Goal: Transaction & Acquisition: Book appointment/travel/reservation

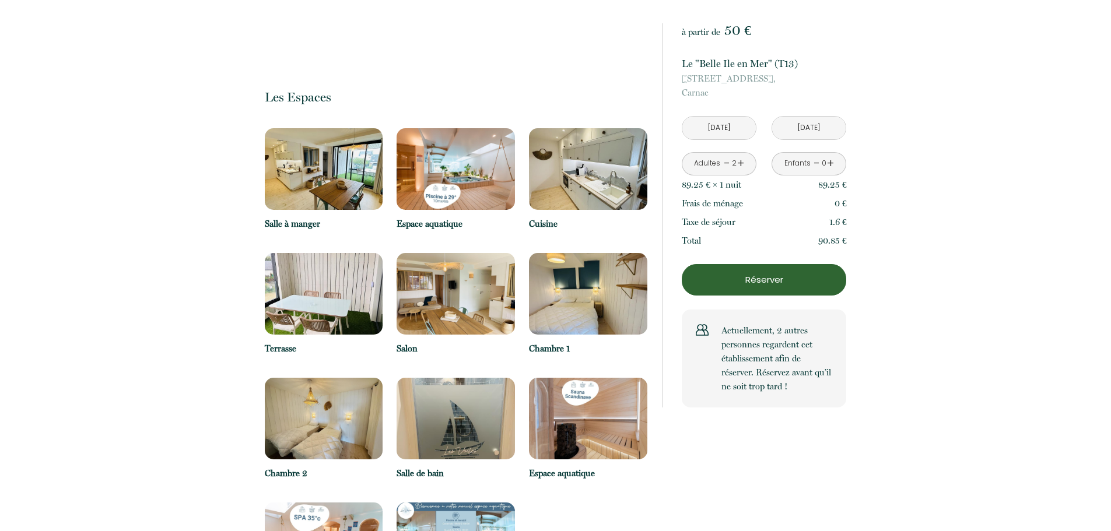
scroll to position [1057, 0]
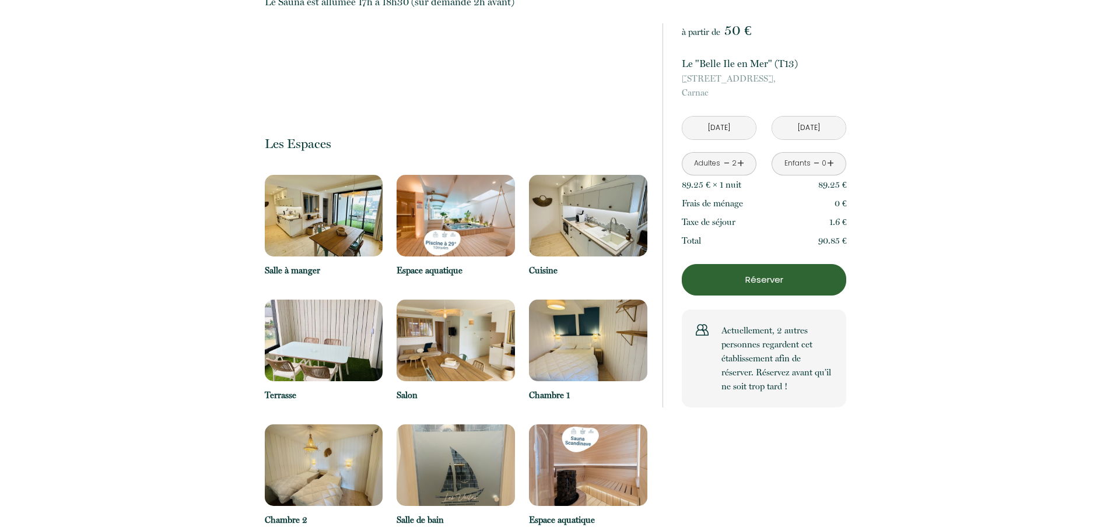
click at [360, 187] on img at bounding box center [324, 216] width 118 height 82
click at [314, 175] on img at bounding box center [324, 216] width 118 height 82
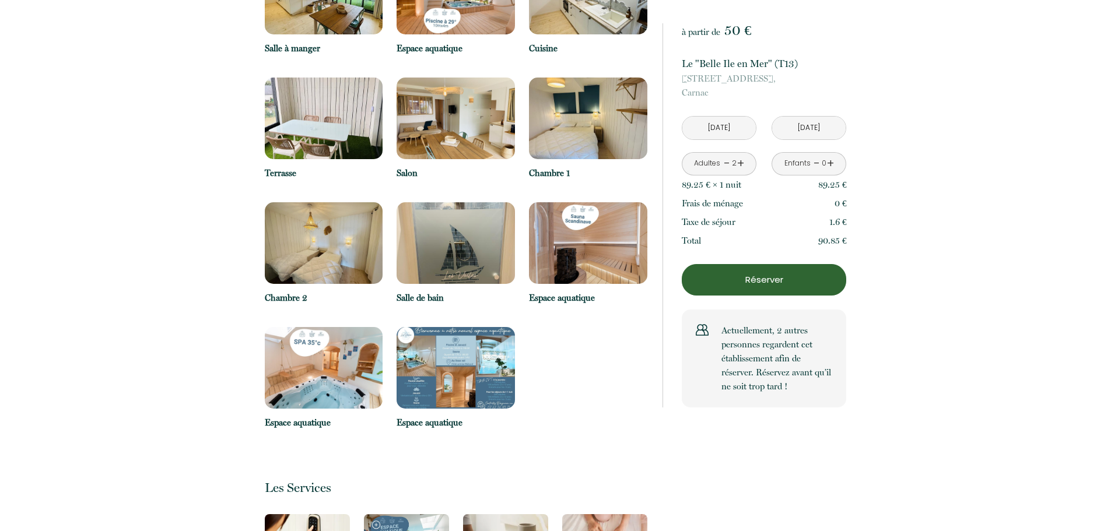
scroll to position [1283, 0]
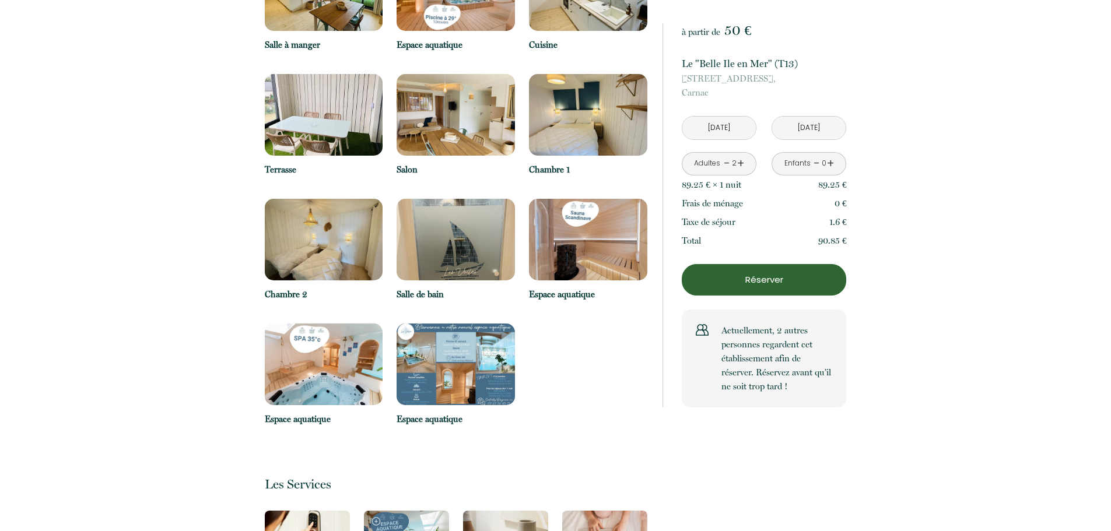
click at [468, 324] on img at bounding box center [456, 365] width 118 height 82
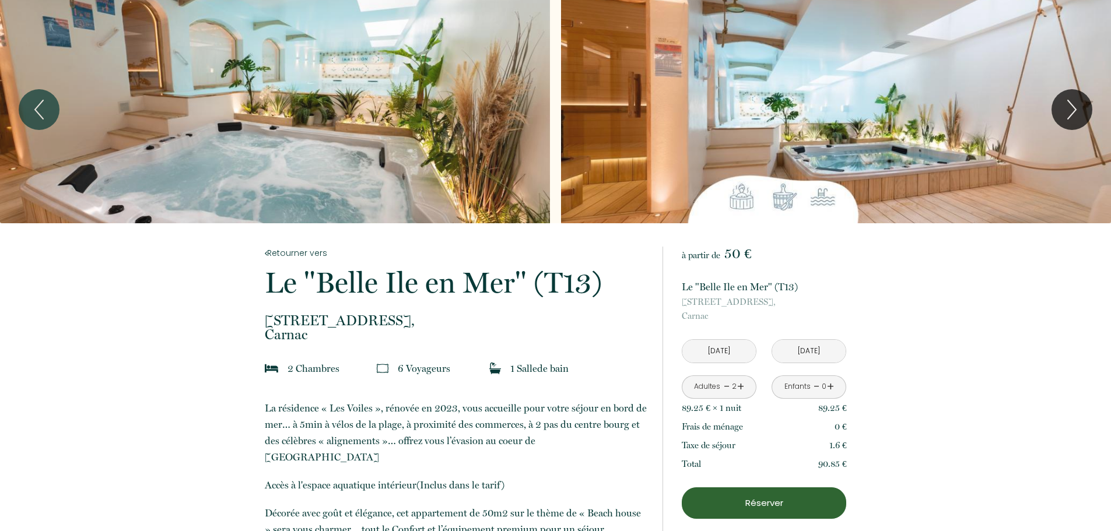
scroll to position [0, 0]
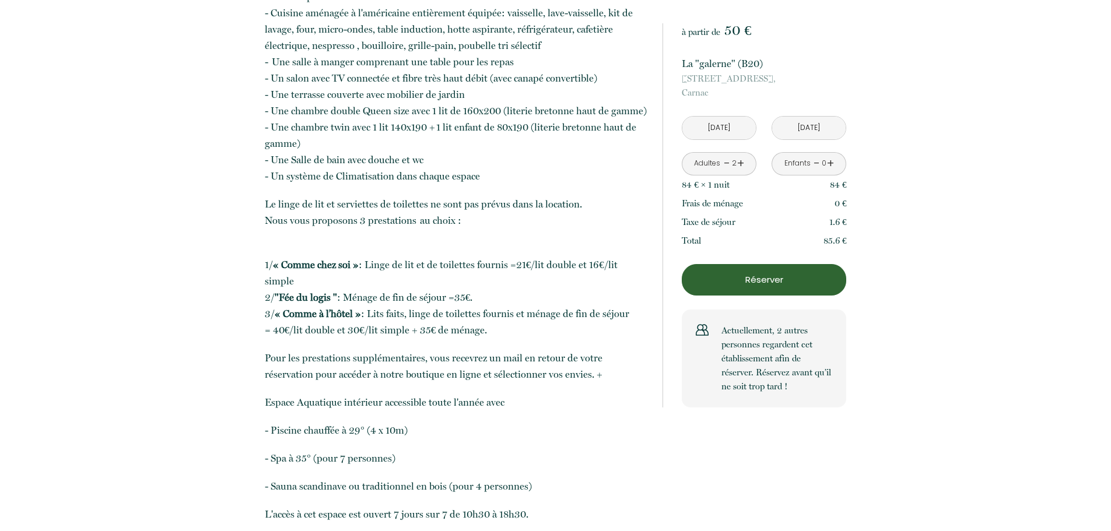
scroll to position [583, 0]
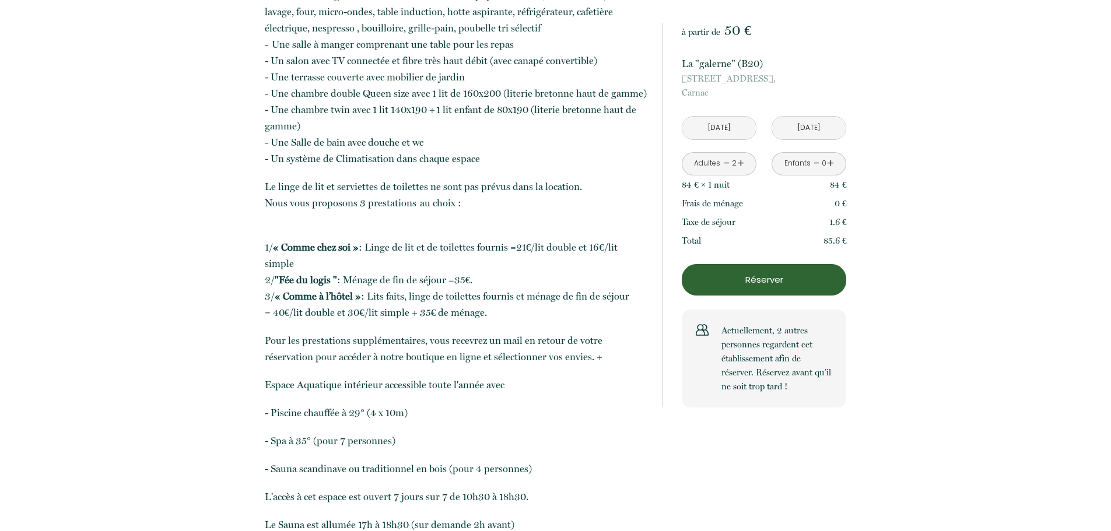
click at [723, 268] on button "Réserver" at bounding box center [764, 279] width 164 height 31
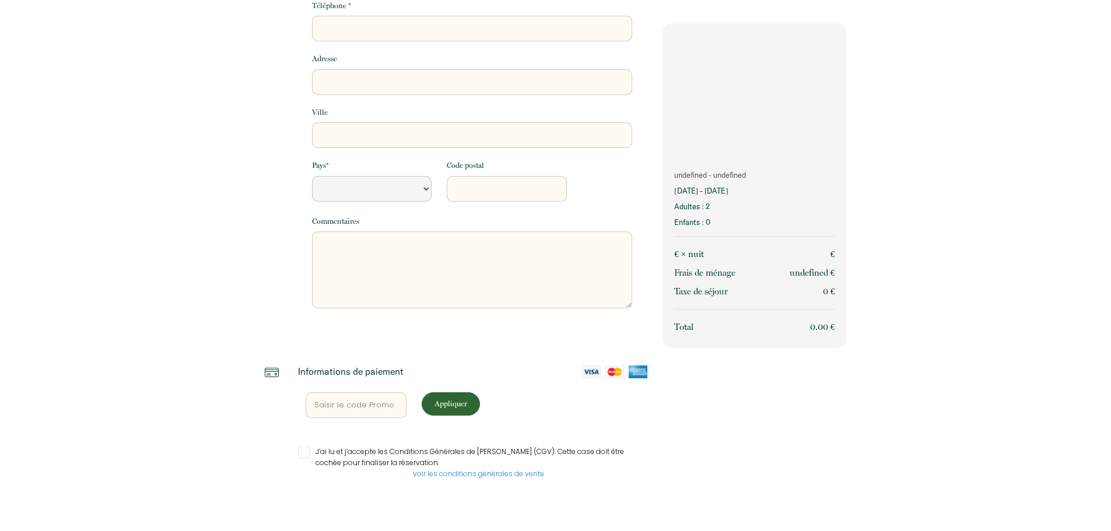
scroll to position [175, 0]
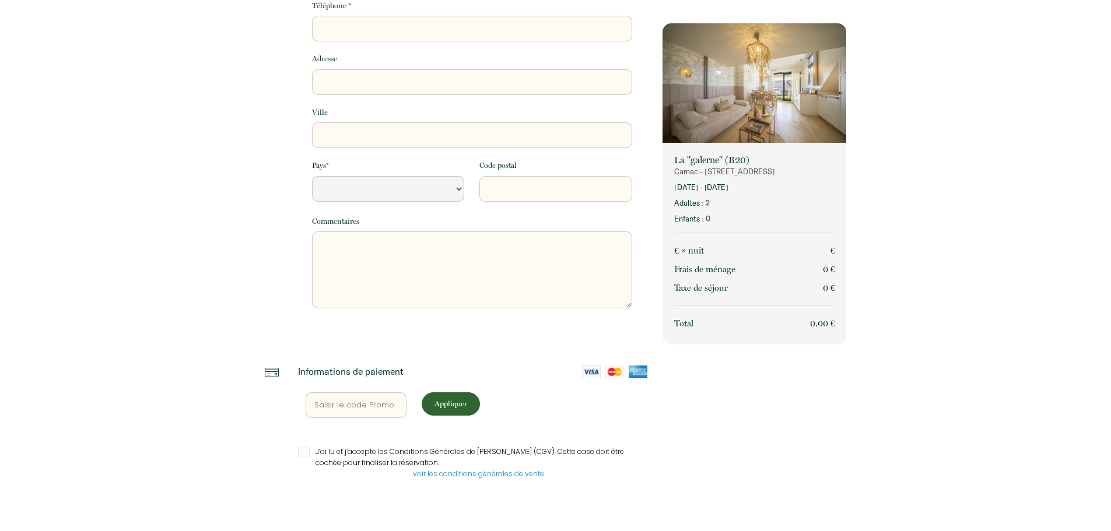
select select "Default select example"
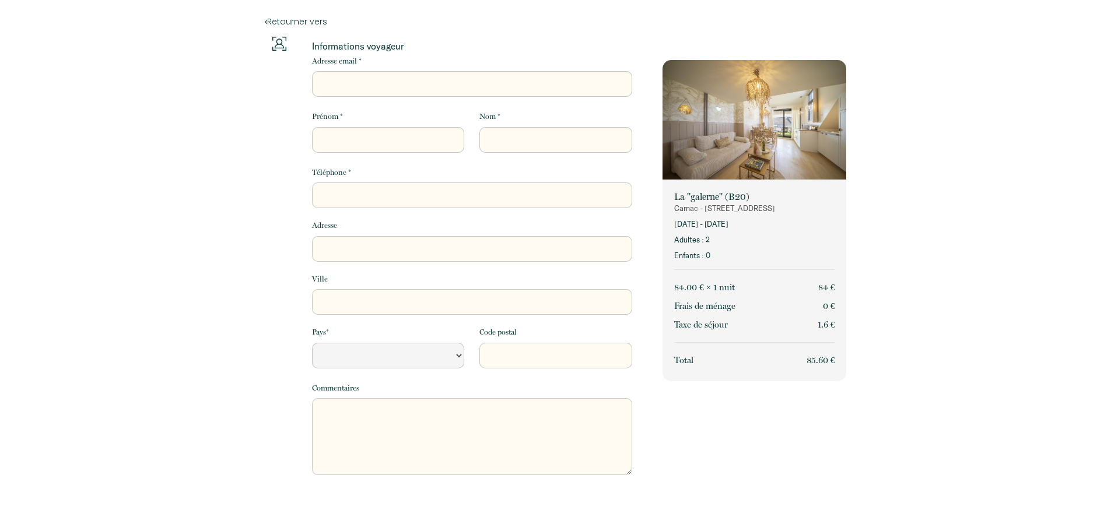
scroll to position [0, 0]
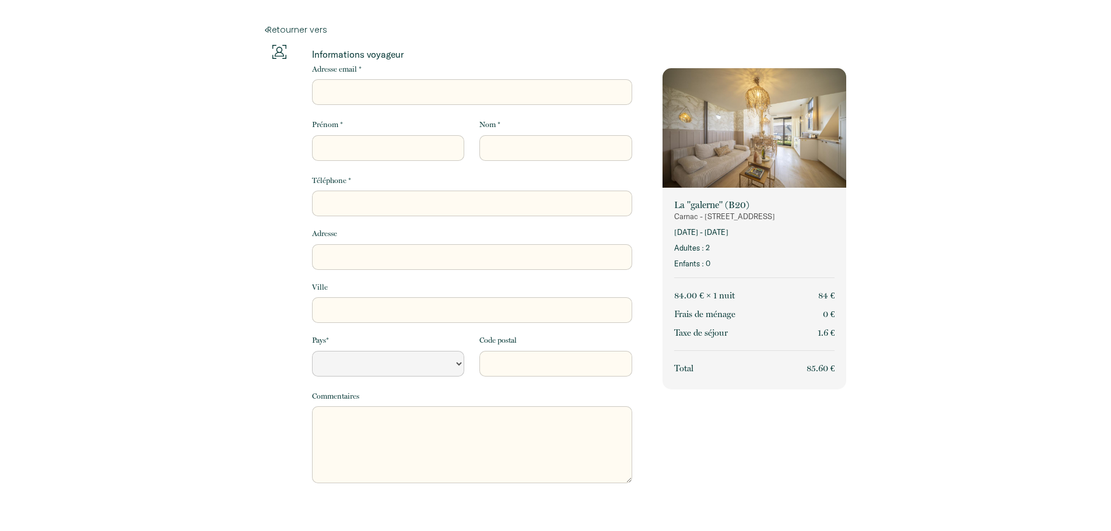
click at [367, 106] on div "Adresse email *" at bounding box center [471, 91] width 335 height 55
click at [373, 94] on input "Adresse email *" at bounding box center [472, 92] width 320 height 26
type input "b"
select select "Default select example"
type input "be"
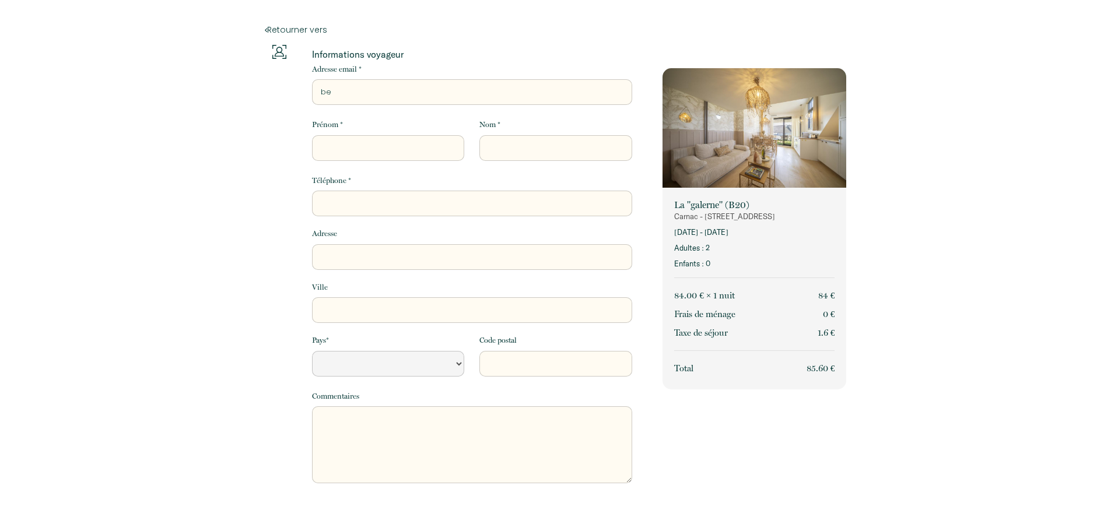
select select "Default select example"
type input "ben"
select select "Default select example"
type input "benj"
select select "Default select example"
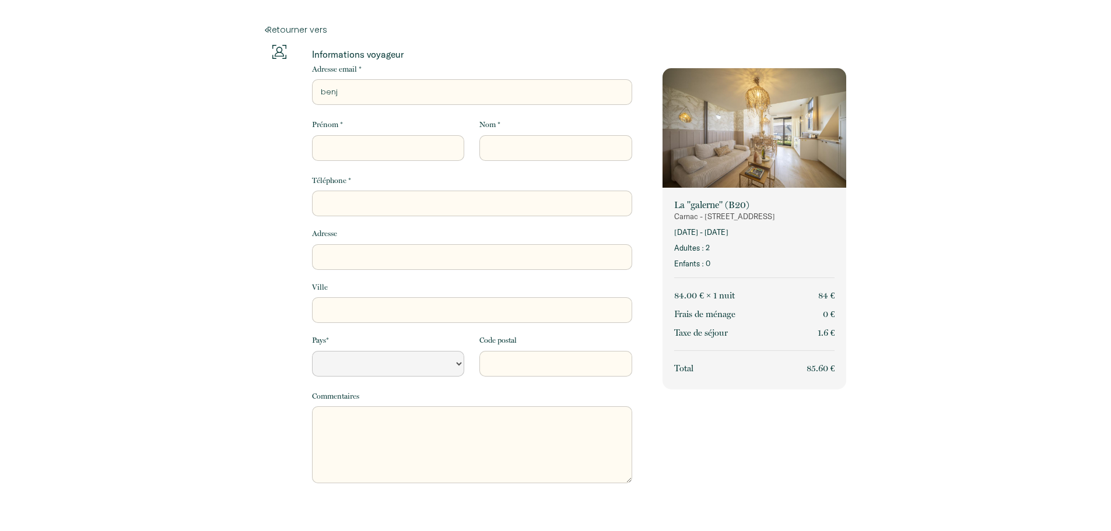
type input "benja"
select select "Default select example"
type input "benjam"
select select "Default select example"
type input "benjami"
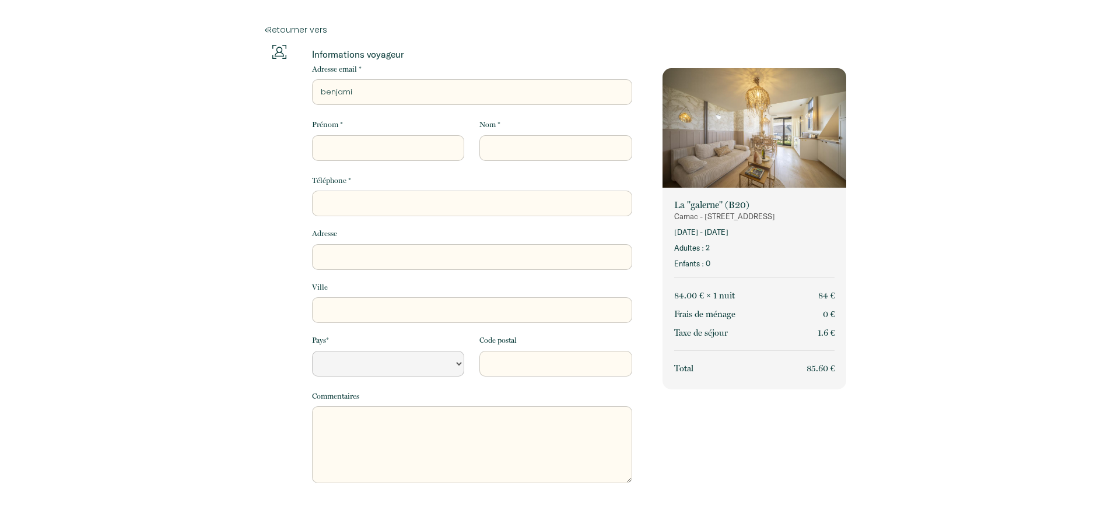
select select "Default select example"
type input "benjamin"
select select "Default select example"
type input "benjaminc"
select select "Default select example"
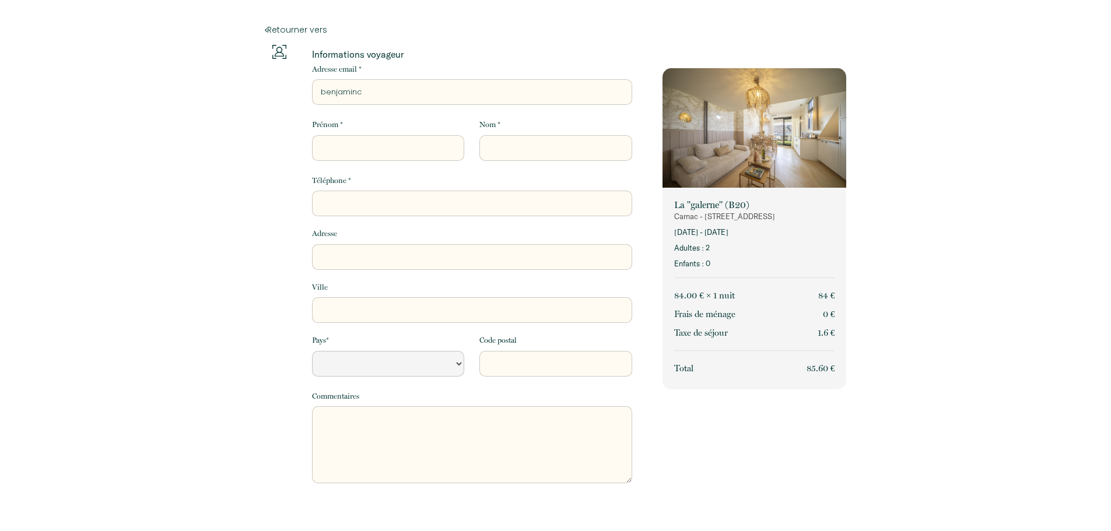
type input "benjamincl"
select select "Default select example"
type input "benjaminclo"
select select "Default select example"
type input "benjamincloa"
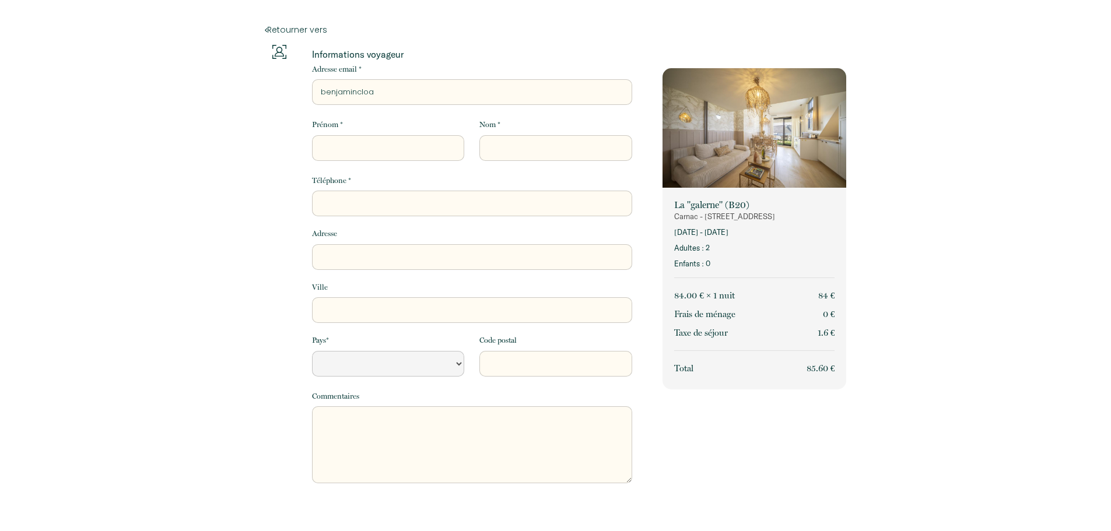
select select "Default select example"
type input "benjamincloar"
select select "Default select example"
type input "benjamincloare"
select select "Default select example"
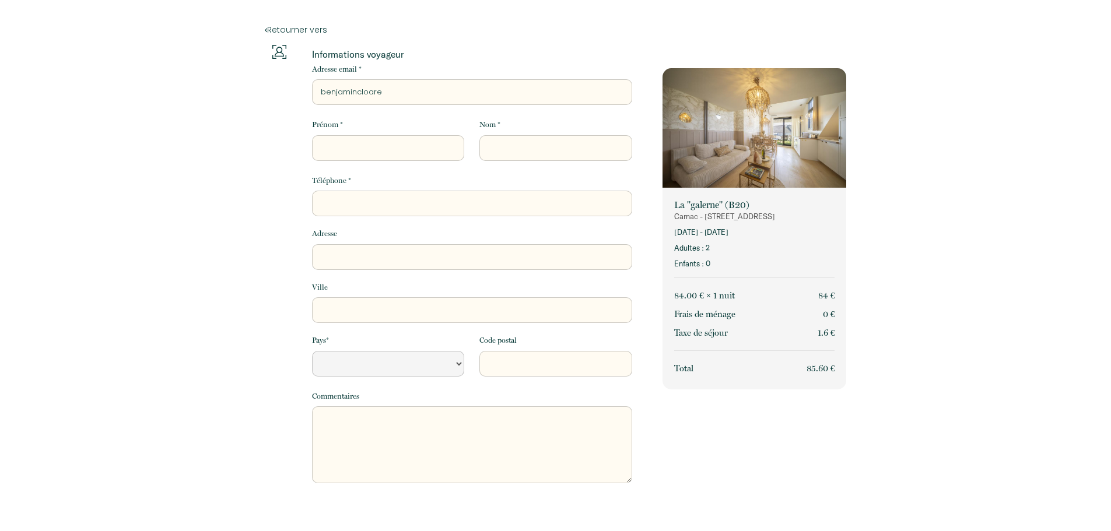
type input "benjamincloarec"
select select "Default select example"
type input "benjamincloarec@"
select select "Default select example"
click at [247, 395] on div "Retourner vers Informations voyageur Adresse email * benjamincloarec@ Prénom * …" at bounding box center [555, 370] width 1111 height 741
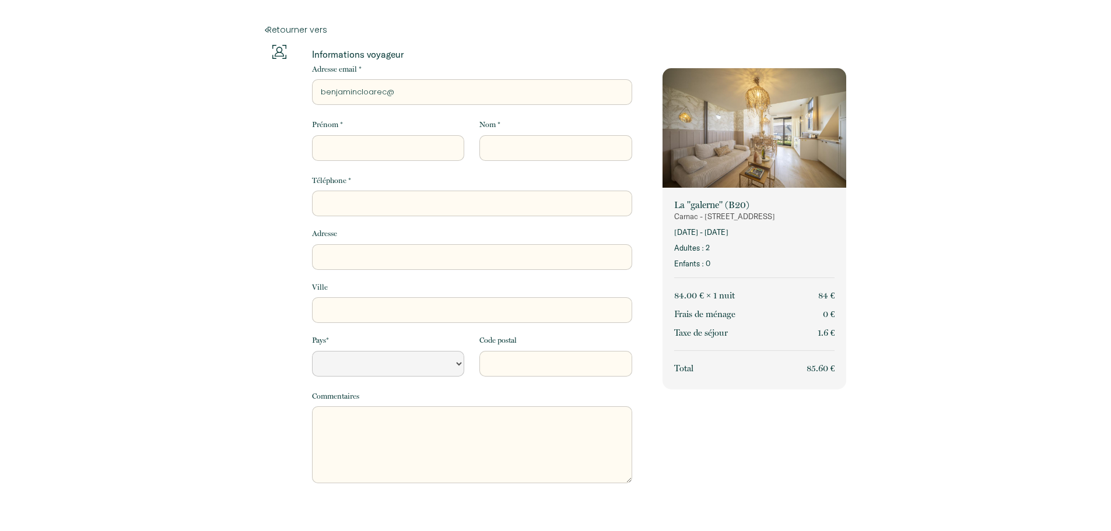
click at [435, 86] on input "benjamincloarec@" at bounding box center [472, 92] width 320 height 26
type input "benjamincloarec@l"
select select "Default select example"
type input "benjamincloarec@la"
select select "Default select example"
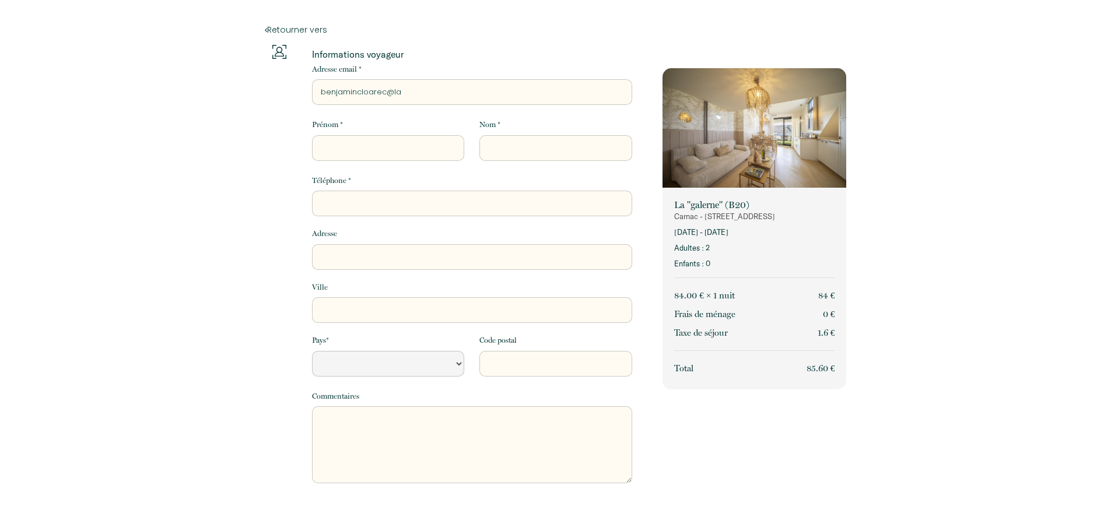
type input "benjamincloarec@lap"
select select "Default select example"
type input "benjamincloarec@lapo"
select select "Default select example"
type input "benjamincloarec@lapos"
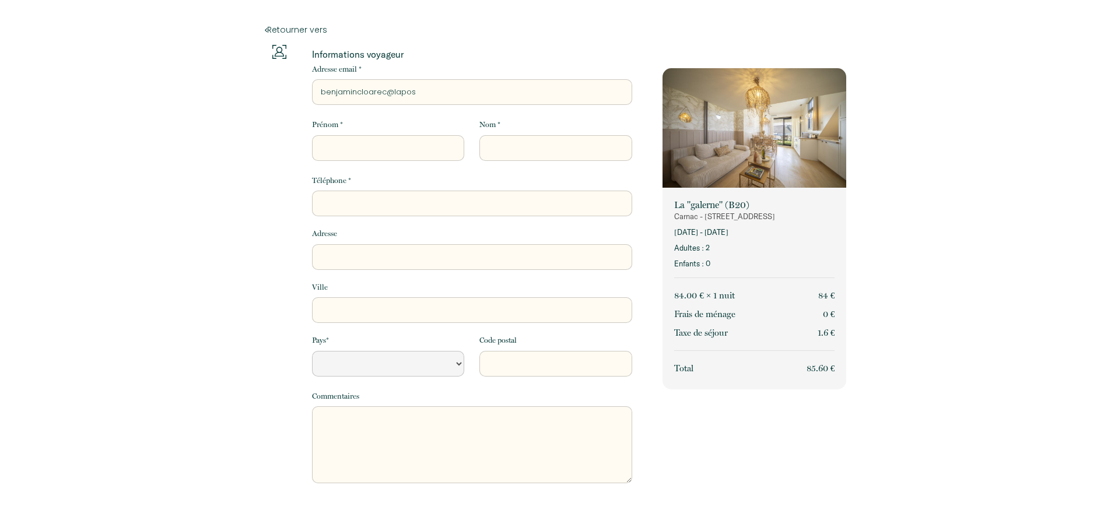
select select "Default select example"
type input "benjamincloarec@laposy"
select select "Default select example"
type input "benjamincloarec@laposye"
select select "Default select example"
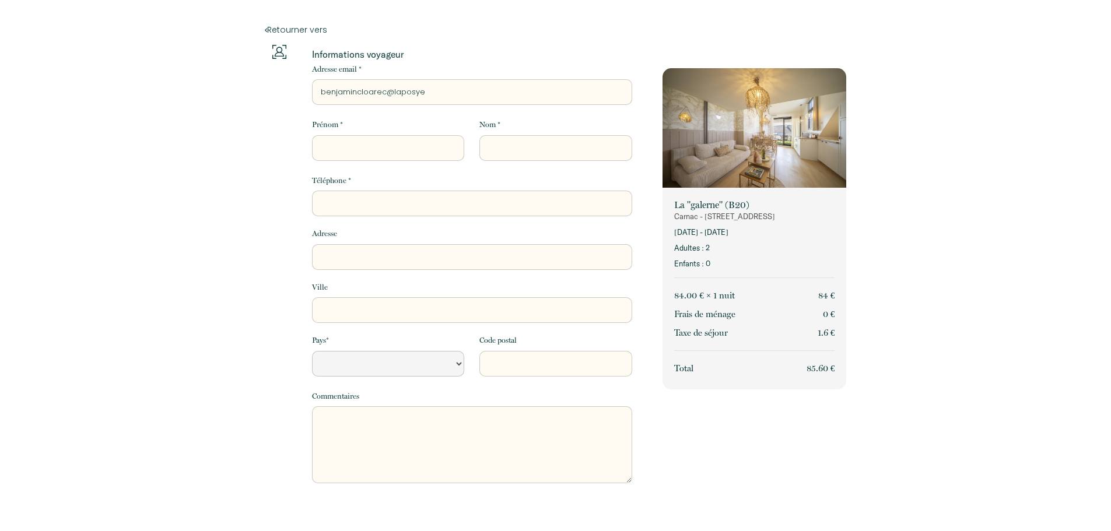
type input "benjamincloarec@laposy"
select select "Default select example"
type input "benjamincloarec@lapos"
select select "Default select example"
type input "benjamincloarec@lapost"
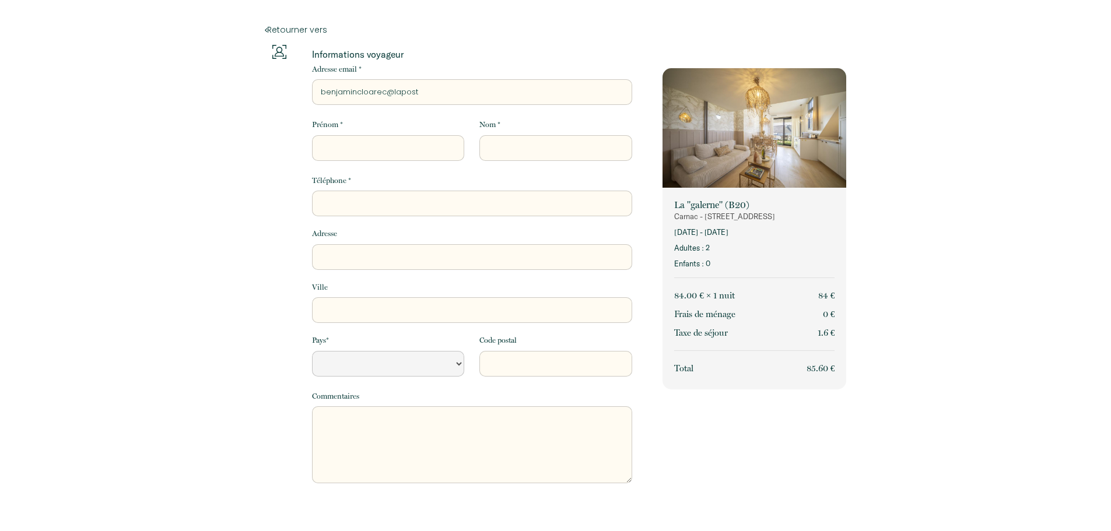
select select "Default select example"
type input "benjamincloarec@laposte"
select select "Default select example"
type input "benjamincloarec@laposte."
select select "Default select example"
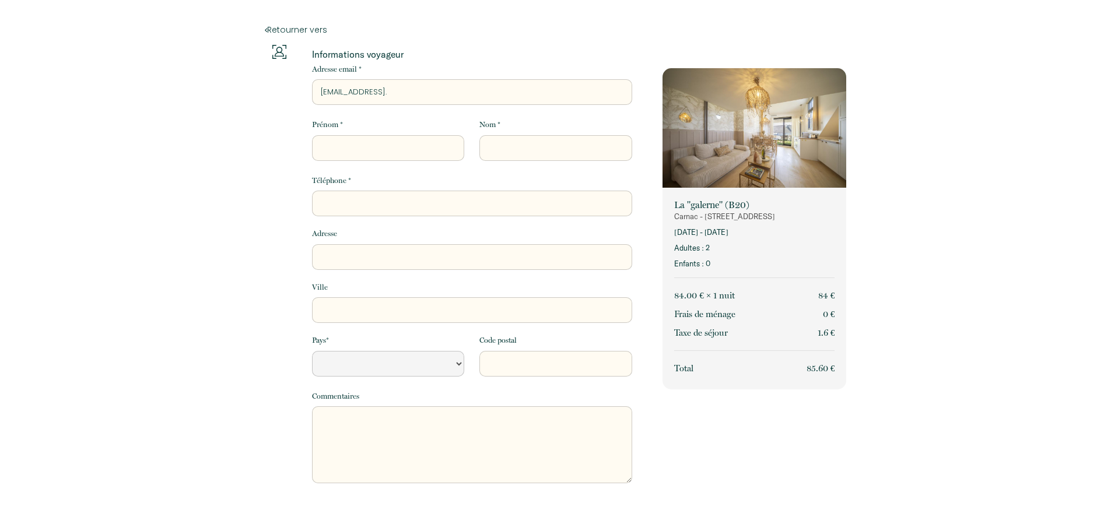
type input "benjamincloarec@laposte.n"
select select "Default select example"
type input "benjamincloarec@laposte.ne"
select select "Default select example"
type input "benjamincloarec@laposte.net"
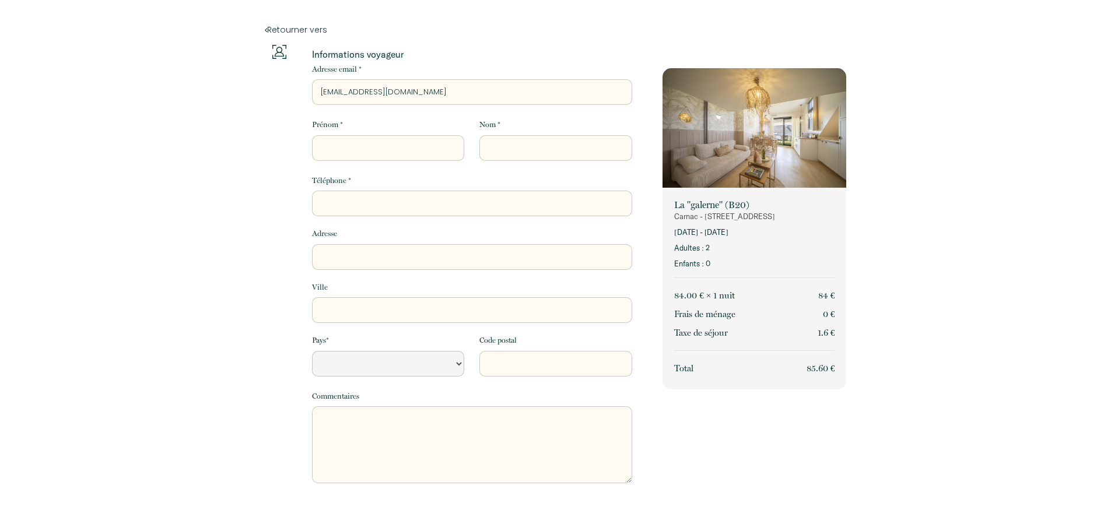
select select "Default select example"
type input "benjamincloarec@laposte.net"
click at [432, 157] on input "Prénom *" at bounding box center [388, 148] width 152 height 26
type input "B"
select select "Default select example"
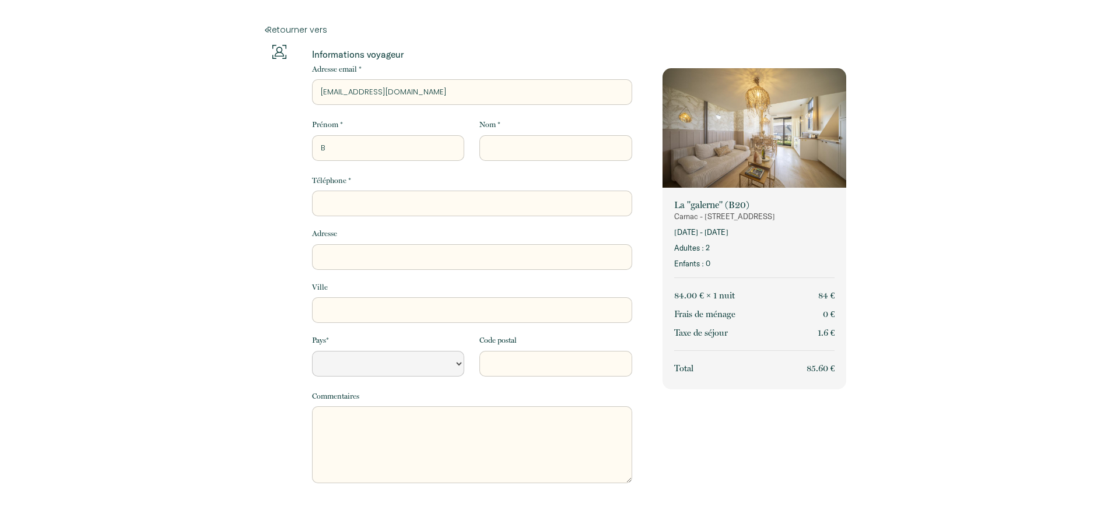
type input "Be"
select select "Default select example"
type input "Ben"
select select "Default select example"
type input "Benj"
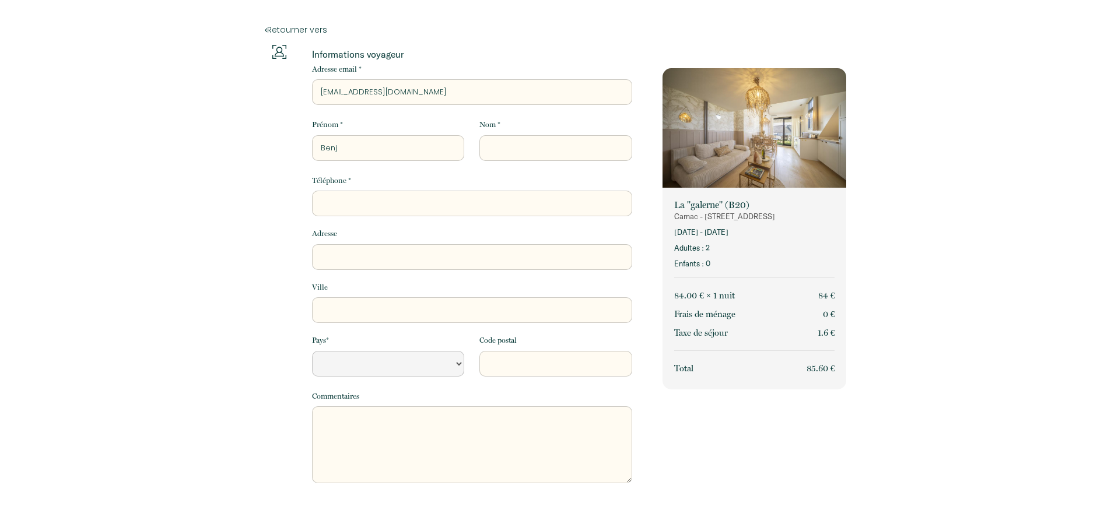
select select "Default select example"
type input "Benja"
select select "Default select example"
type input "Benjam"
select select "Default select example"
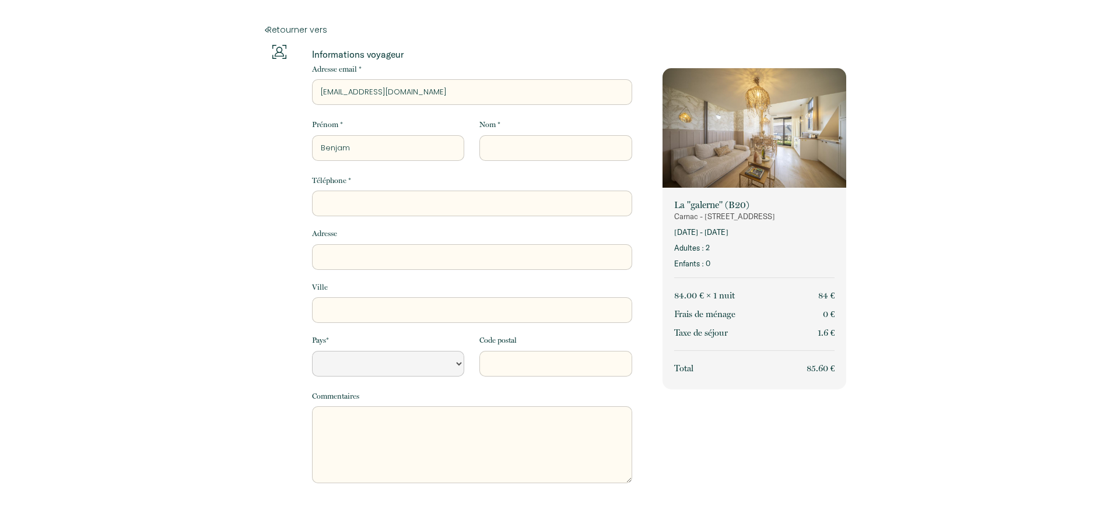
type input "Benjami"
select select "Default select example"
type input "Benjamin"
select select "Default select example"
type input "Benjamin"
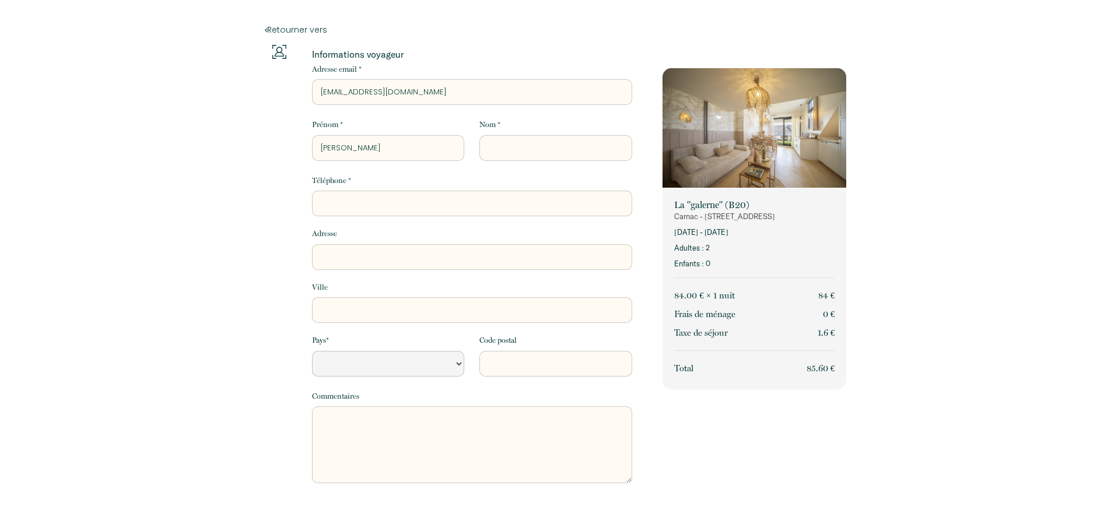
type input "C"
select select "Default select example"
type input "CL"
select select "Default select example"
type input "CLO"
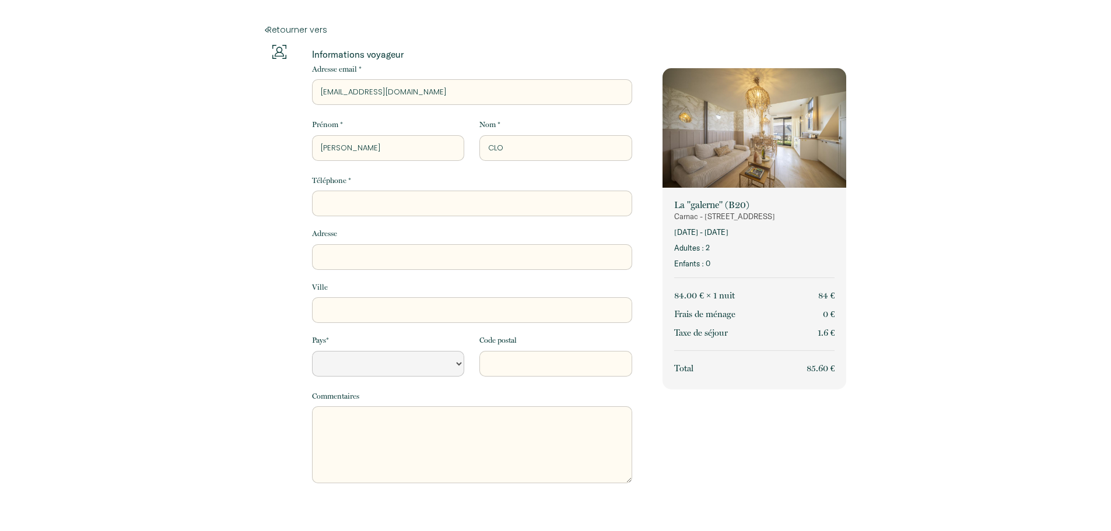
select select "Default select example"
type input "CLOA"
select select "Default select example"
type input "CLOAR"
select select "Default select example"
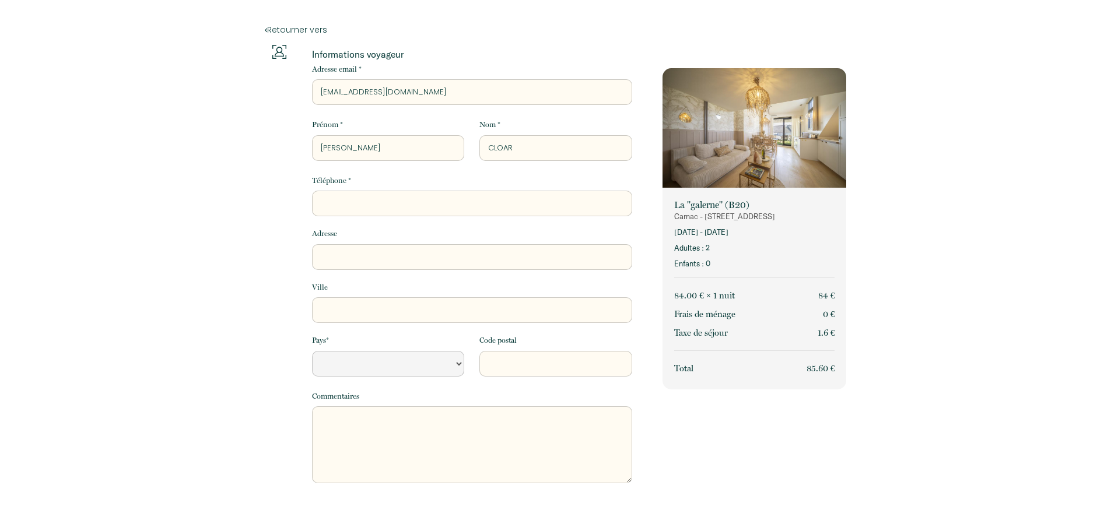
type input "CLOARE"
select select "Default select example"
type input "CLOAREC"
select select "Default select example"
type input "CLOAREC"
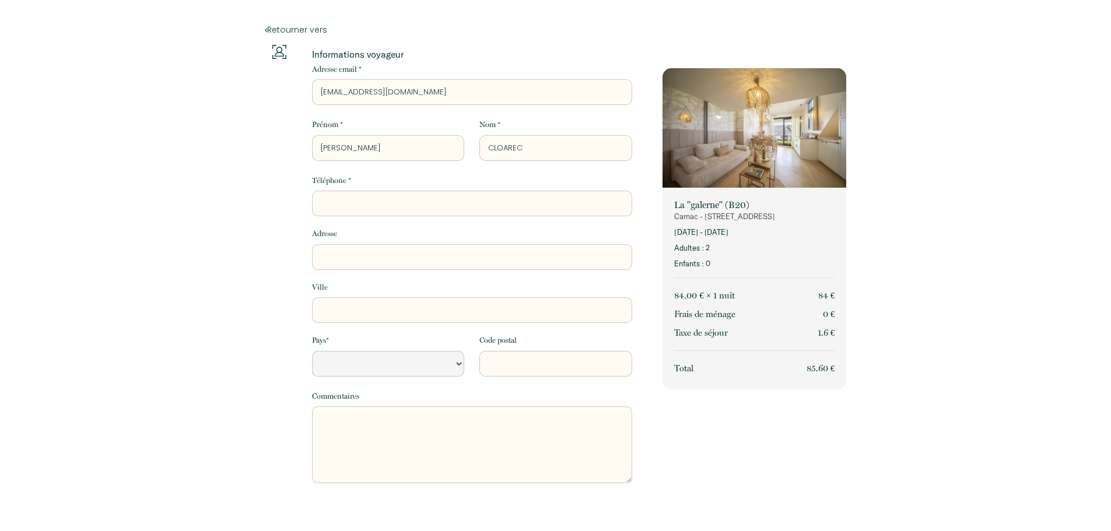
type input "0"
select select "Default select example"
type input "06"
select select "Default select example"
type input "067"
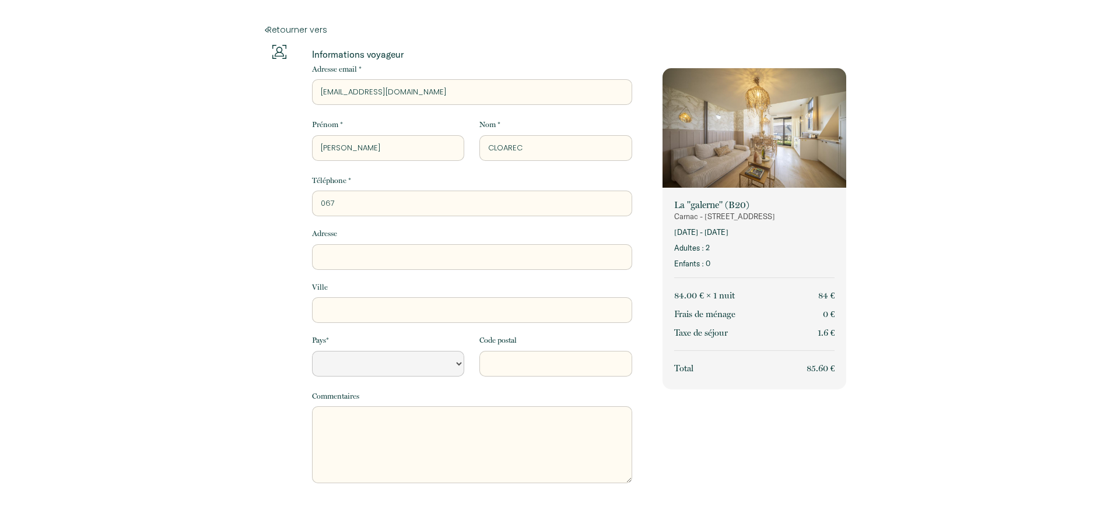
select select "Default select example"
type input "0677"
select select "Default select example"
type input "06775"
select select "Default select example"
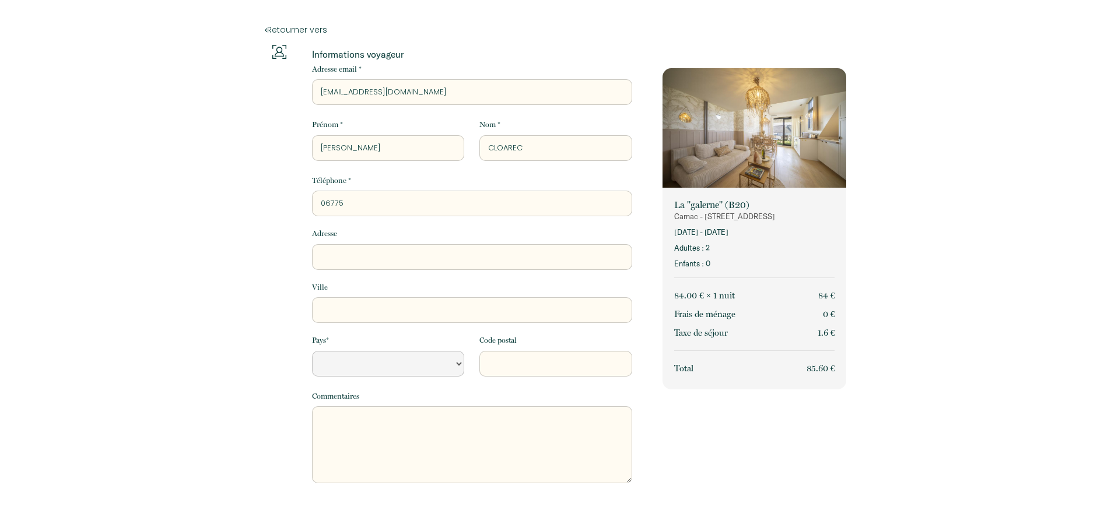
type input "067757"
select select "Default select example"
type input "0677575"
select select "Default select example"
type input "06775757"
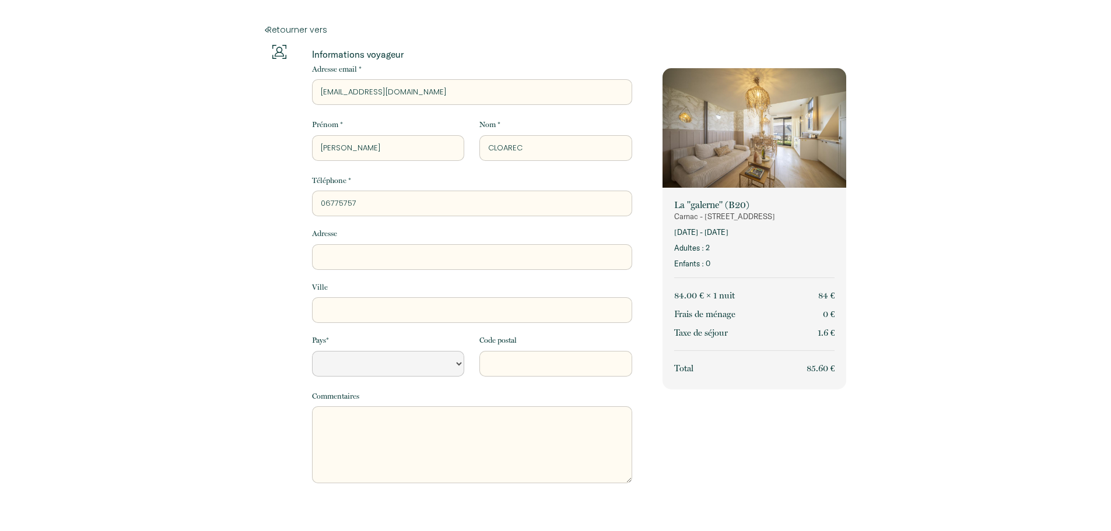
select select "Default select example"
type input "067757576"
select select "Default select example"
type input "0677575762"
select select "Default select example"
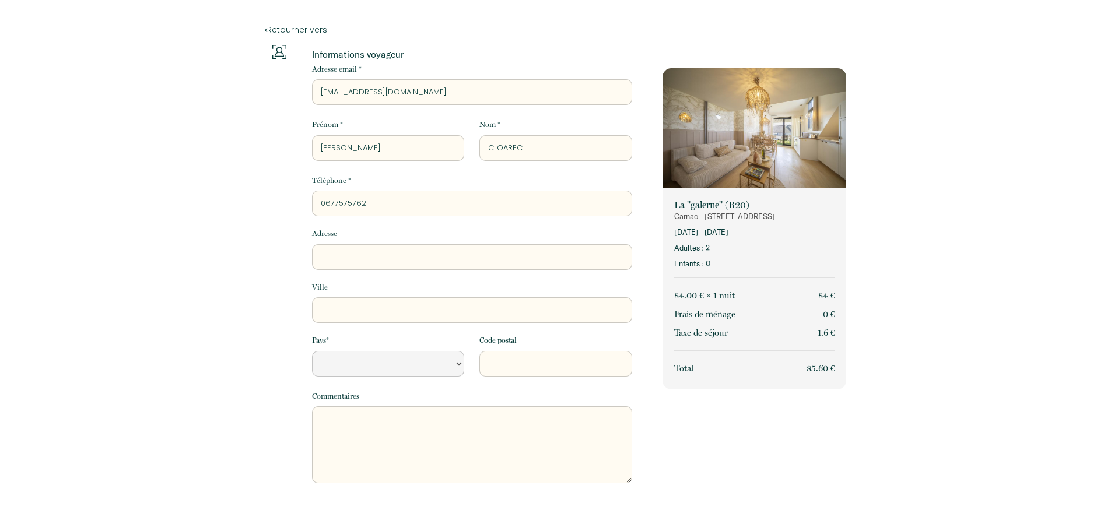
type input "06775757625"
select select "Default select example"
type input "0677575762"
select select "Default select example"
type input "0677575762"
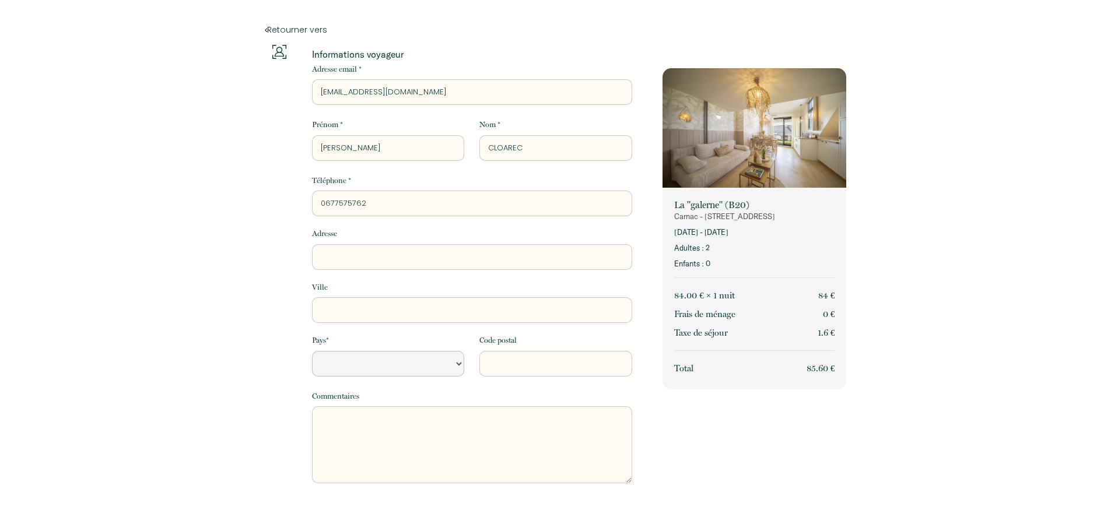
click at [371, 261] on input "Adresse" at bounding box center [472, 257] width 320 height 26
type input "36 allée Yves Elleouet"
type input "QUIMPER"
select select "FR"
type input "29000"
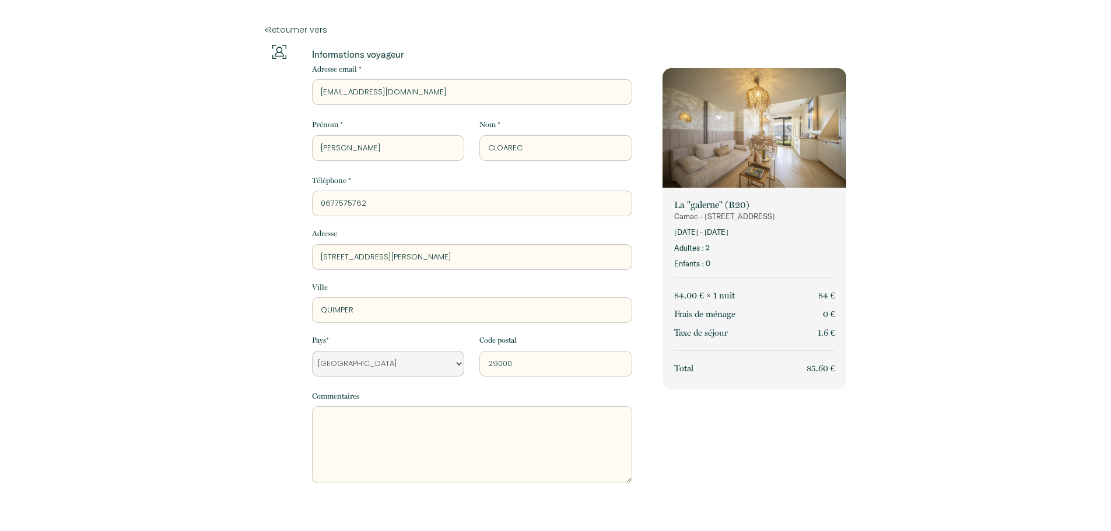
click at [730, 467] on div "La "galerne" (B20) Carnac - 39 Rue Saint-Cornély 11 sept. 2025 - 12 sept. 2025 …" at bounding box center [754, 393] width 199 height 696
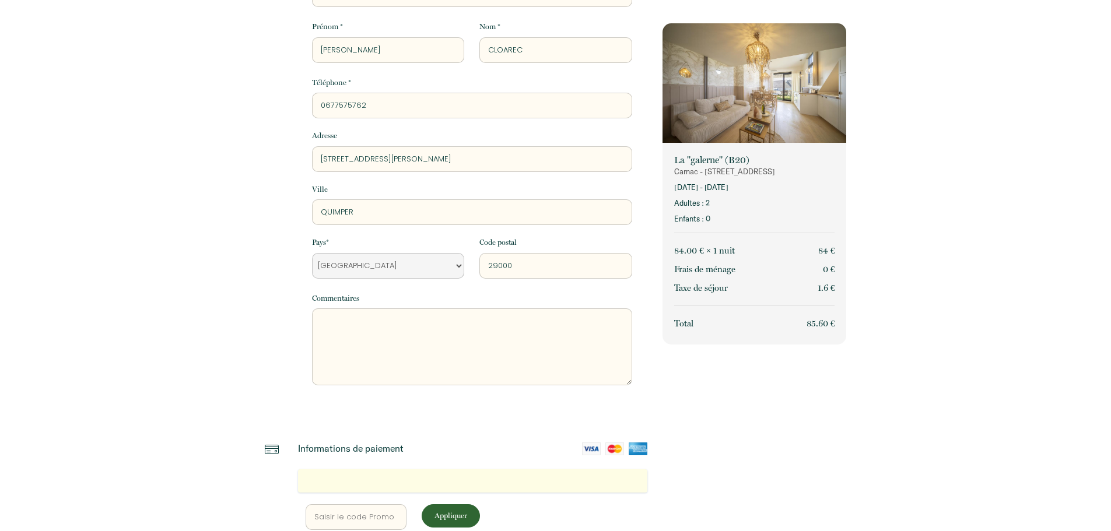
scroll to position [210, 0]
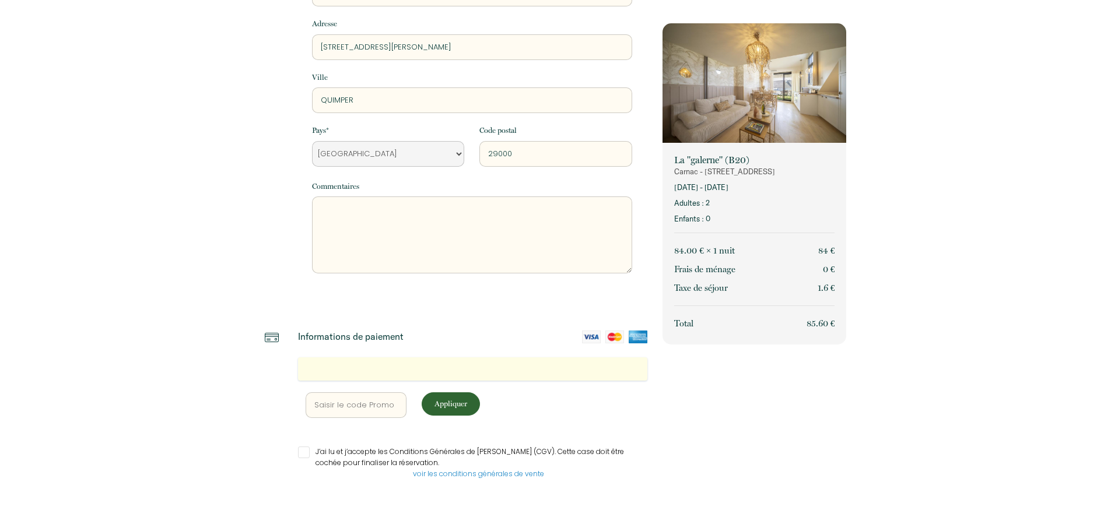
click at [307, 451] on input "J’ai lu et j’accepte les Conditions Générales de Vente (CGV). Cette case doit ê…" at bounding box center [473, 453] width 350 height 12
checkbox input "true"
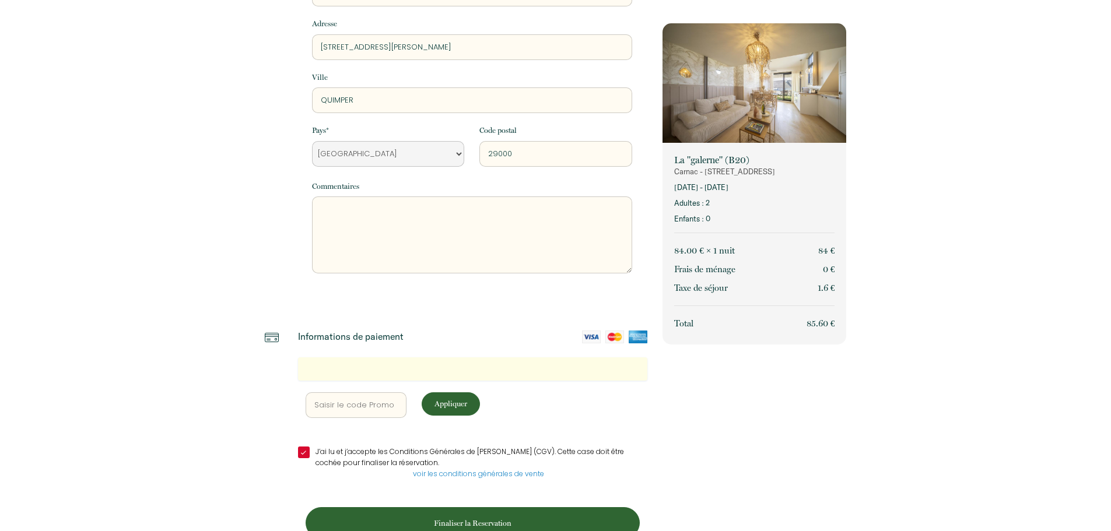
click at [358, 404] on input "text" at bounding box center [356, 406] width 101 height 26
type input "W"
type input "x"
type input "welcome2025"
click at [471, 402] on p "Appliquer" at bounding box center [451, 403] width 50 height 11
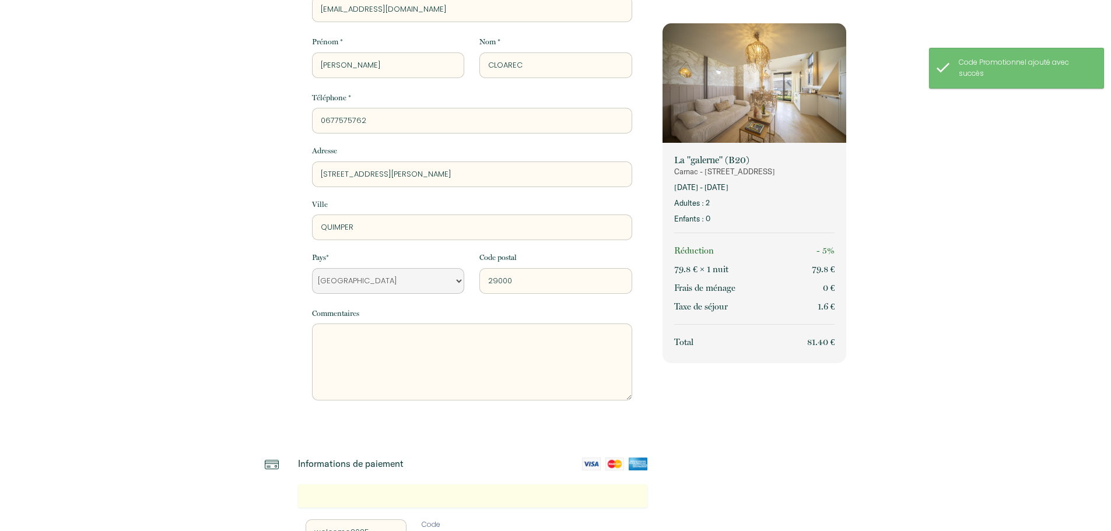
scroll to position [260, 0]
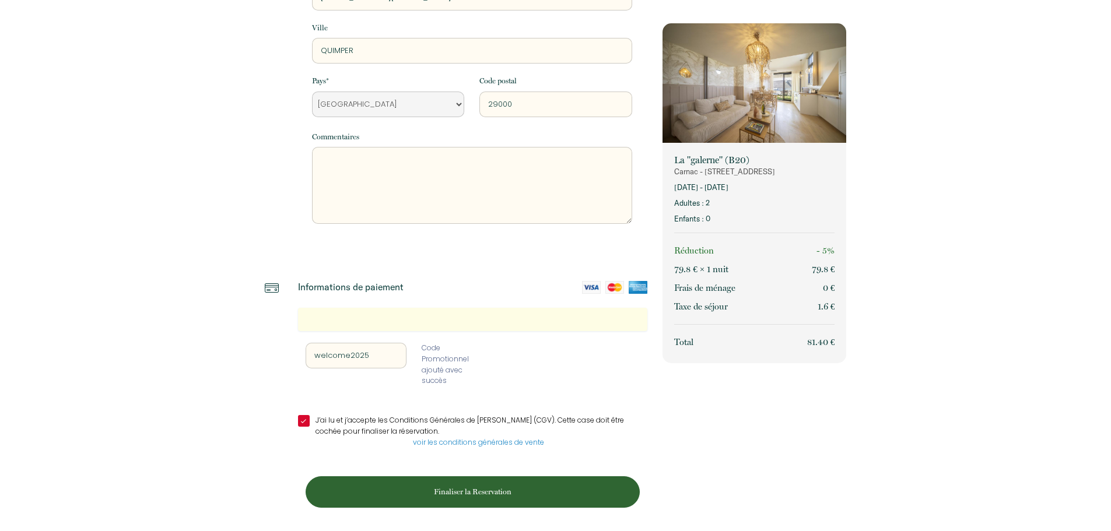
click at [482, 501] on button "Finaliser la Reservation" at bounding box center [473, 491] width 334 height 31
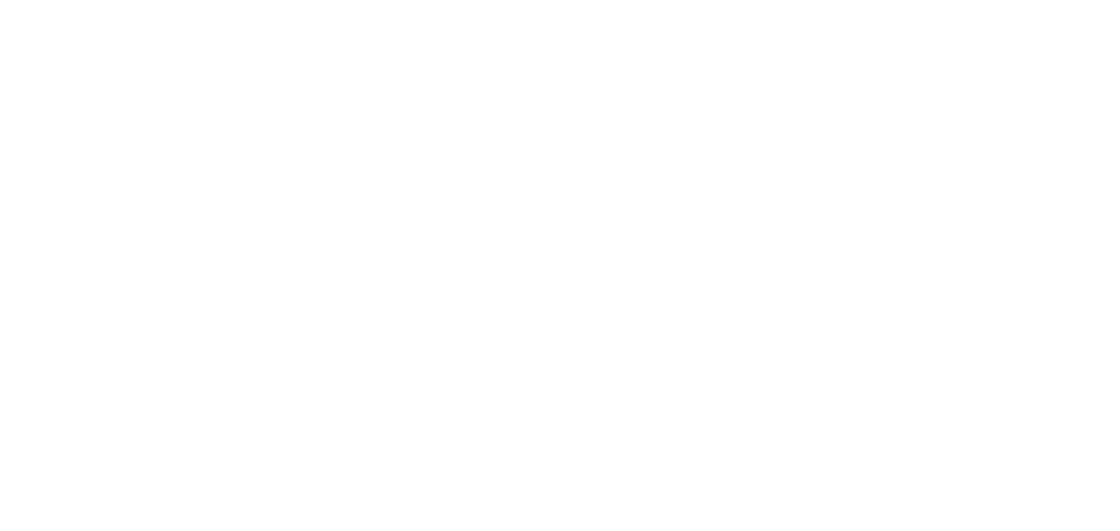
scroll to position [0, 0]
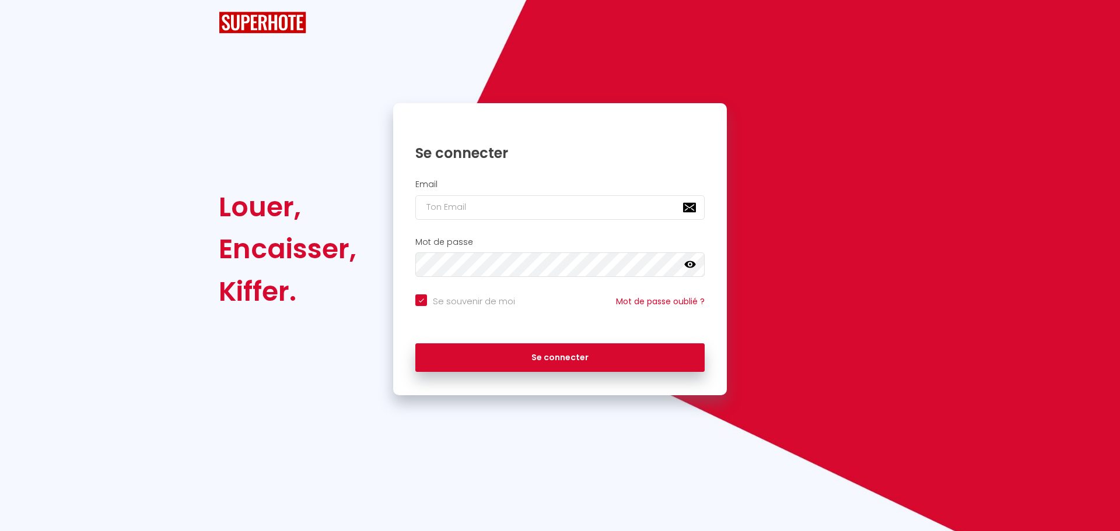
checkbox input "true"
